Goal: Submit feedback/report problem

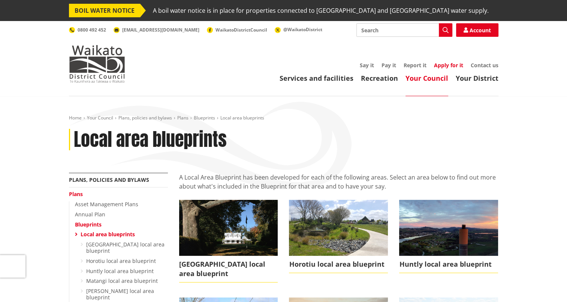
click at [449, 66] on link "Apply for it" at bounding box center [448, 65] width 29 height 7
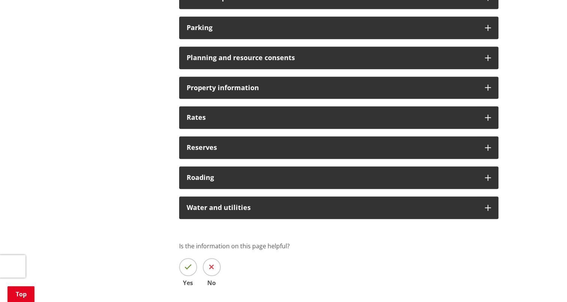
scroll to position [607, 0]
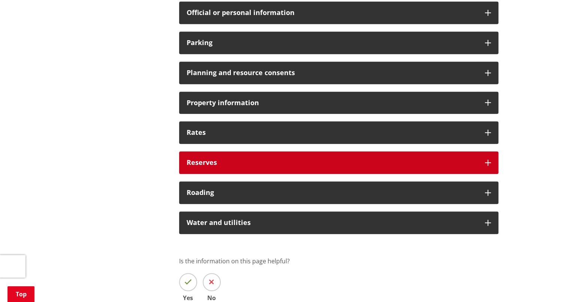
click at [291, 156] on div "Reserves" at bounding box center [339, 162] width 320 height 23
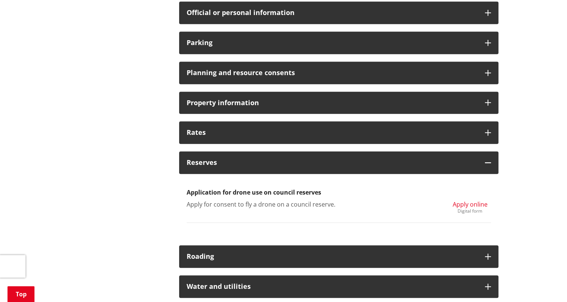
drag, startPoint x: 567, startPoint y: 162, endPoint x: 567, endPoint y: 153, distance: 8.6
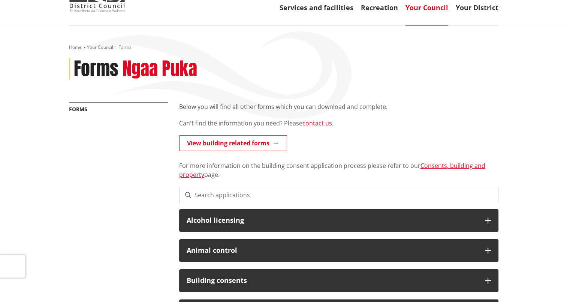
scroll to position [0, 0]
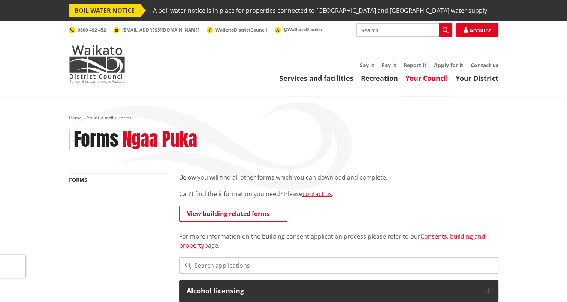
click at [413, 33] on input "Search" at bounding box center [405, 30] width 96 height 14
type input "service request"
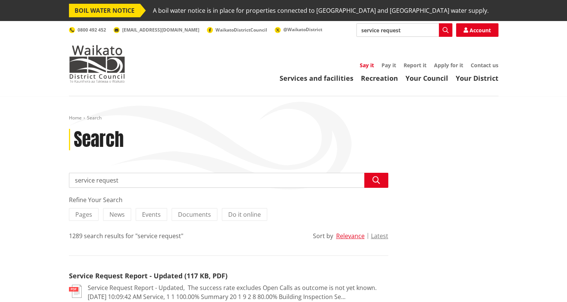
click at [363, 65] on link "Say it" at bounding box center [367, 65] width 14 height 7
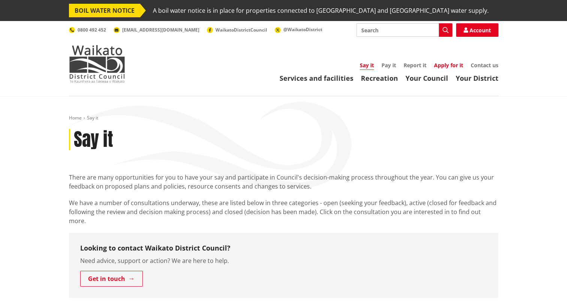
click at [448, 63] on link "Apply for it" at bounding box center [448, 65] width 29 height 7
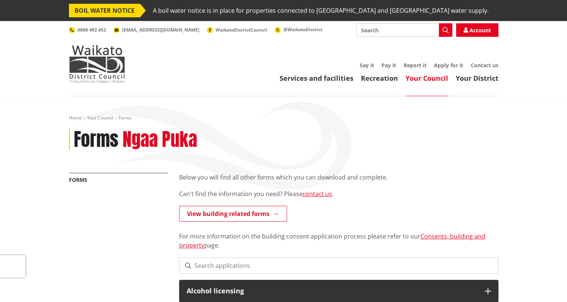
click at [388, 30] on input "Search" at bounding box center [405, 30] width 96 height 14
click at [417, 63] on link "Report it" at bounding box center [415, 65] width 23 height 7
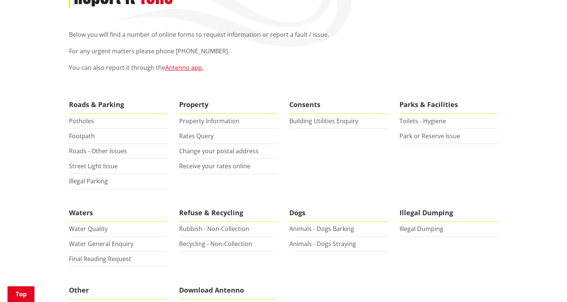
scroll to position [140, 0]
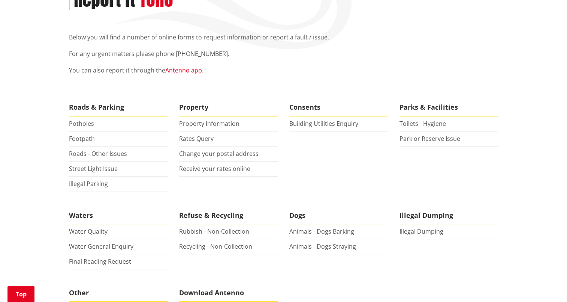
click at [440, 133] on li "Park or Reserve Issue" at bounding box center [449, 138] width 99 height 15
click at [432, 143] on li "Park or Reserve Issue" at bounding box center [449, 138] width 99 height 15
click at [432, 136] on link "Park or Reserve Issue" at bounding box center [430, 138] width 61 height 8
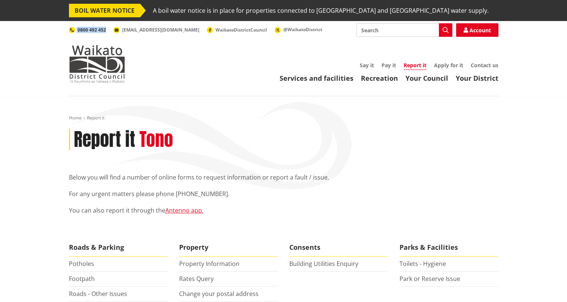
drag, startPoint x: 107, startPoint y: 28, endPoint x: 77, endPoint y: 32, distance: 31.0
click at [77, 32] on ul "0800 492 452 info@waidc.govt.nz WaikatoDistrictCouncil @WaikatoDistrict" at bounding box center [196, 30] width 254 height 6
copy link "0800 492 452"
